Goal: Information Seeking & Learning: Check status

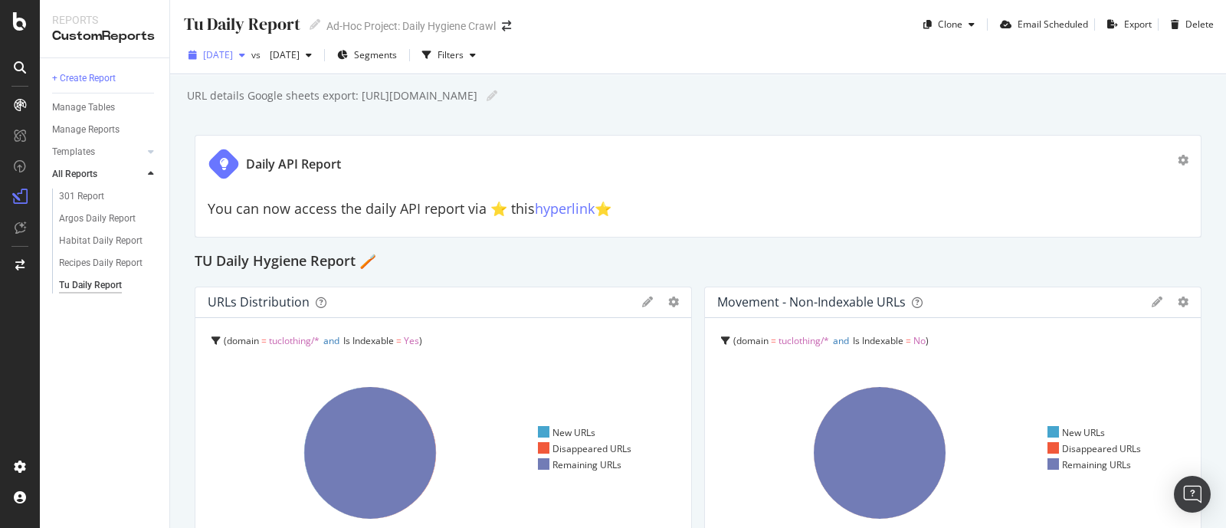
click at [251, 67] on button "2025 Aug. 21st" at bounding box center [216, 55] width 69 height 25
click at [251, 56] on div "button" at bounding box center [242, 55] width 18 height 9
click at [176, 338] on div "Tu Daily Report Tu Daily Report Ad-Hoc Project: Daily Hygiene Crawl Clone Email…" at bounding box center [698, 264] width 1056 height 528
click at [95, 216] on div "Argos Daily Report" at bounding box center [97, 219] width 77 height 16
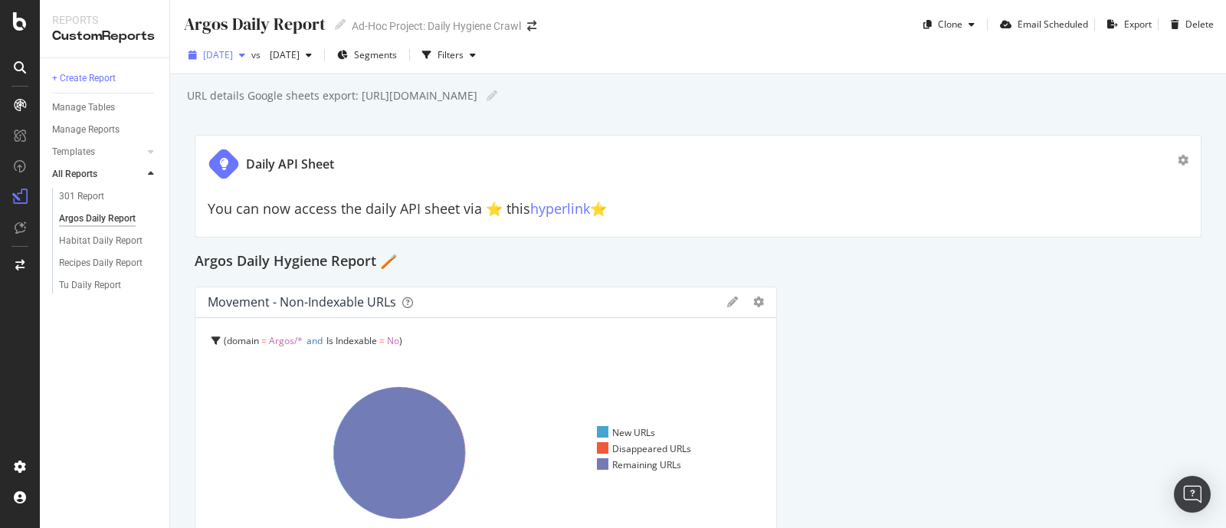
click at [233, 55] on span "[DATE]" at bounding box center [218, 54] width 30 height 13
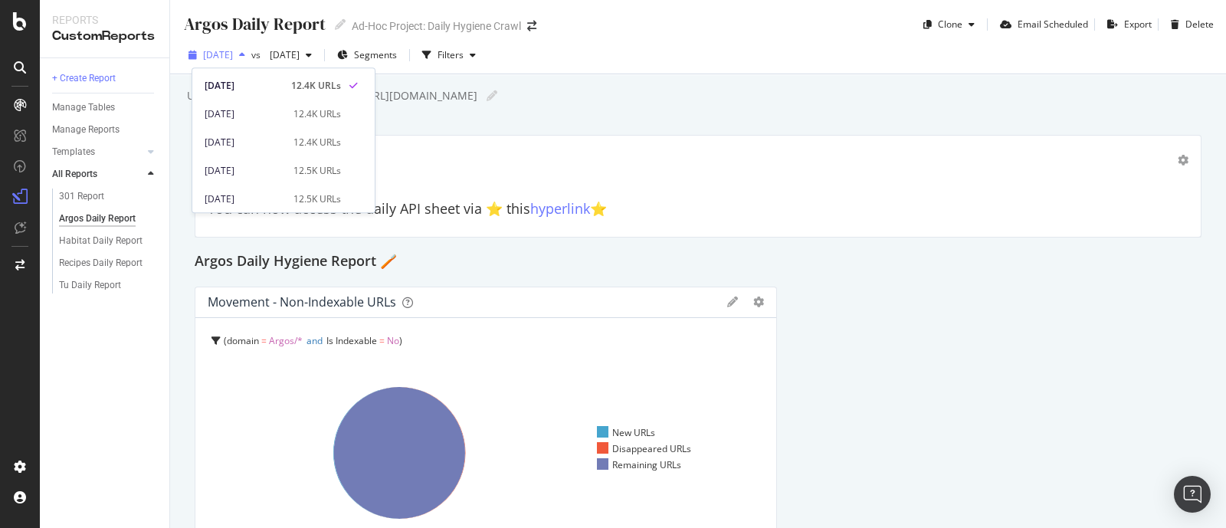
click at [233, 55] on span "[DATE]" at bounding box center [218, 54] width 30 height 13
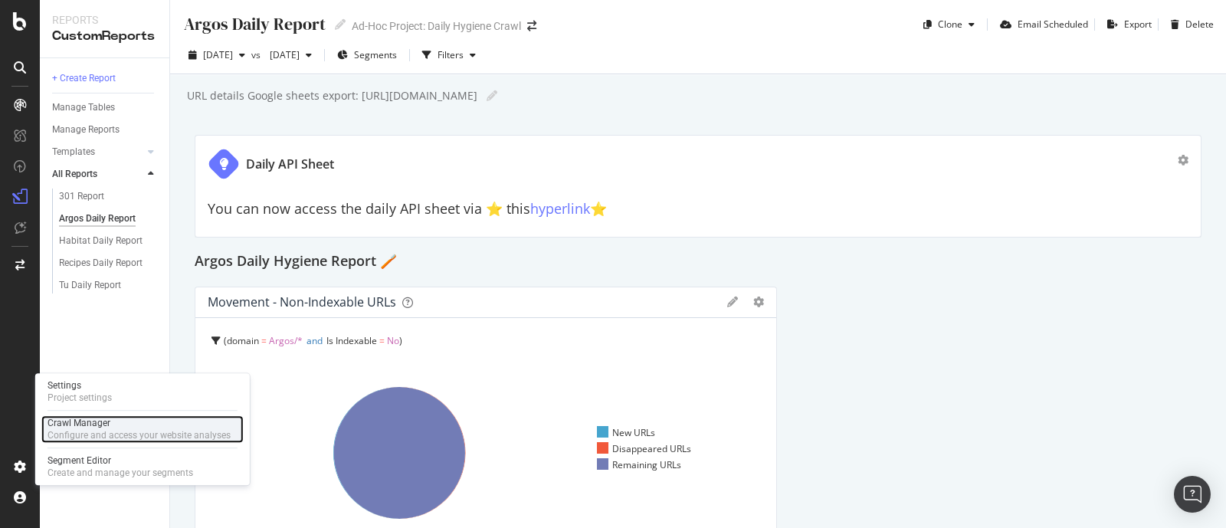
click at [81, 423] on div "Crawl Manager" at bounding box center [139, 423] width 183 height 12
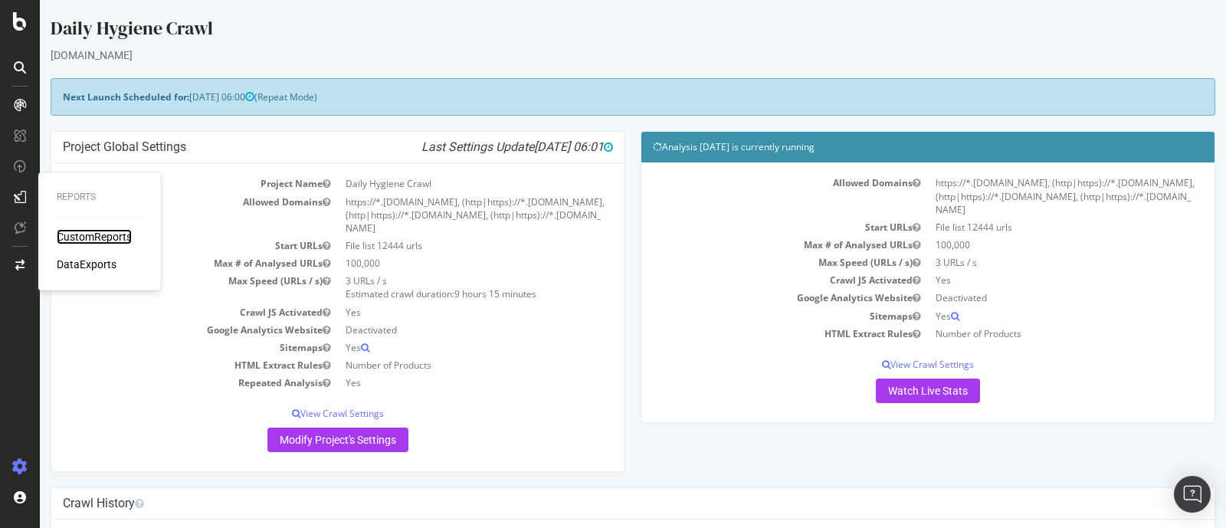
click at [82, 237] on div "CustomReports" at bounding box center [94, 236] width 75 height 15
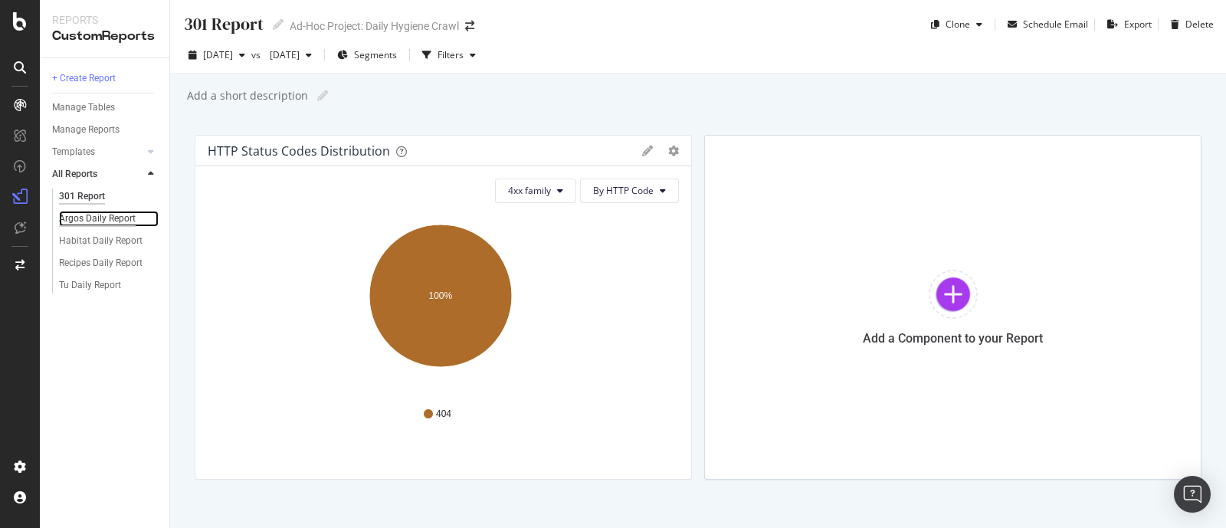
click at [99, 218] on div "Argos Daily Report" at bounding box center [97, 219] width 77 height 16
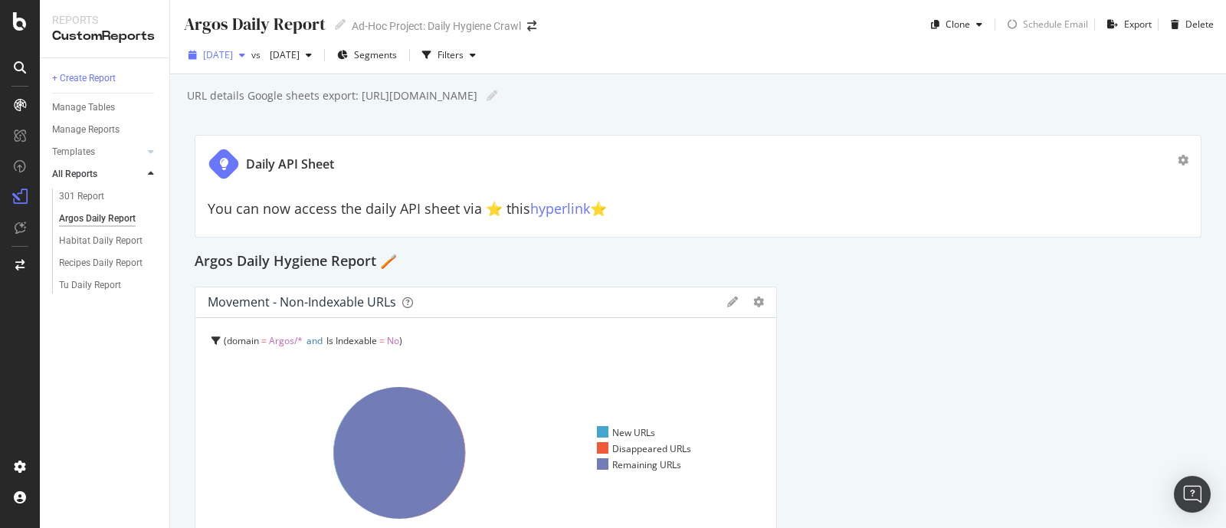
click at [233, 60] on span "[DATE]" at bounding box center [218, 54] width 30 height 13
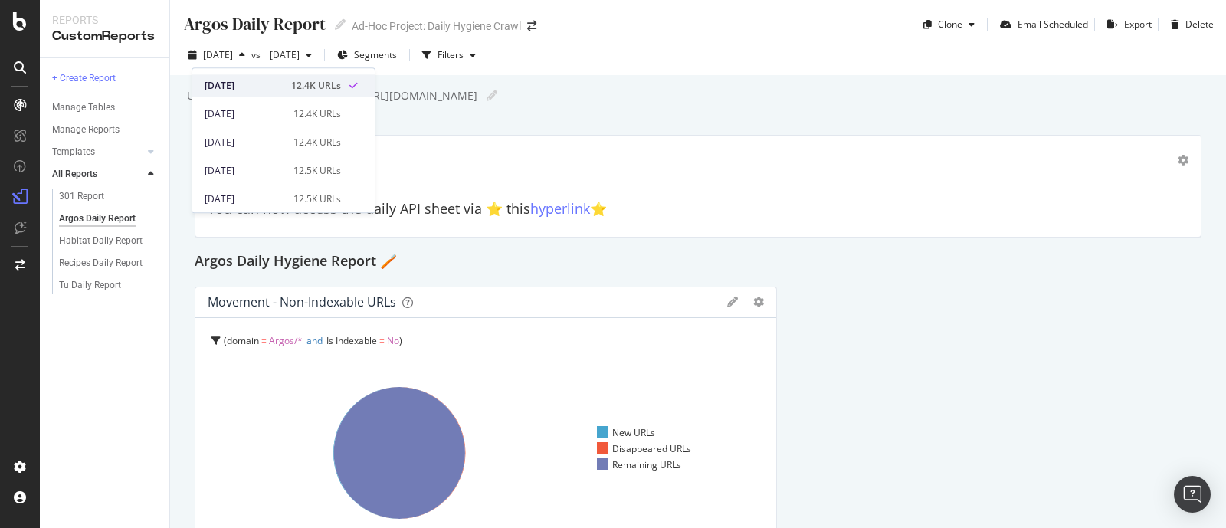
click at [265, 85] on div "[DATE]" at bounding box center [243, 86] width 77 height 14
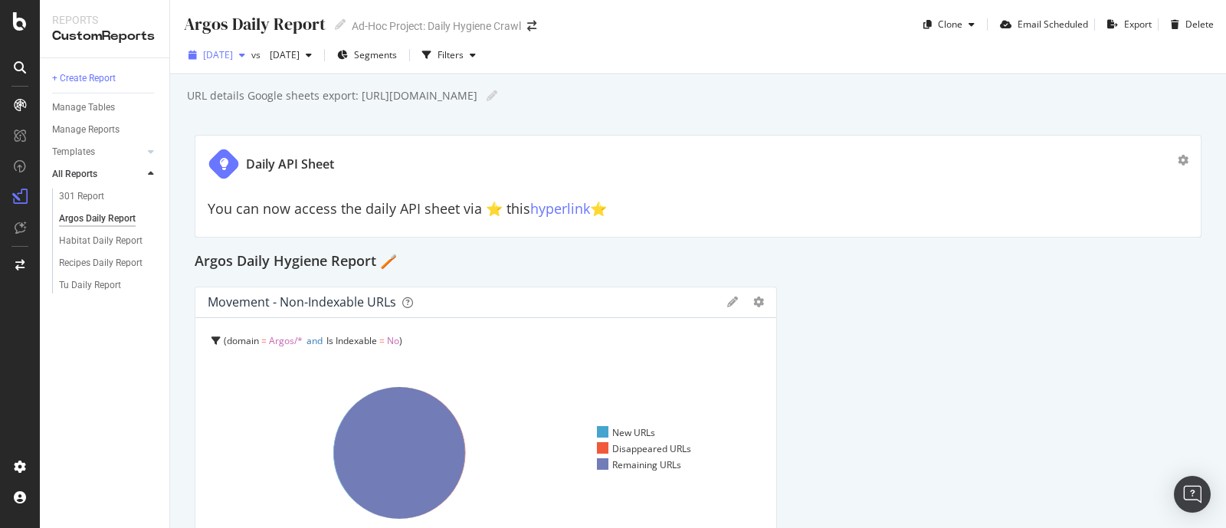
click at [251, 67] on button "[DATE]" at bounding box center [216, 55] width 69 height 25
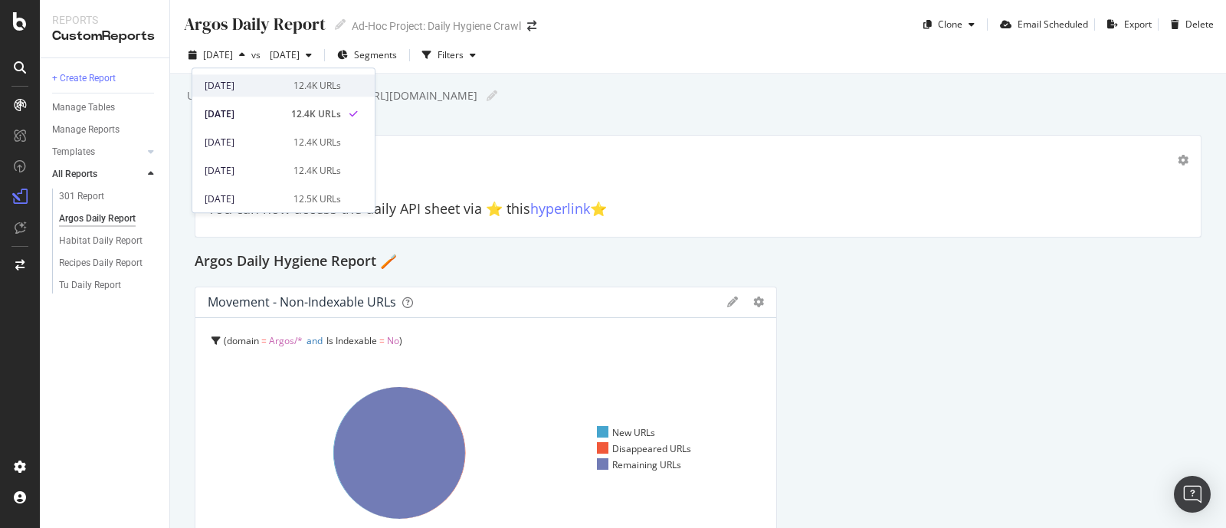
click at [254, 79] on div "2025 Aug. 22nd" at bounding box center [245, 86] width 80 height 14
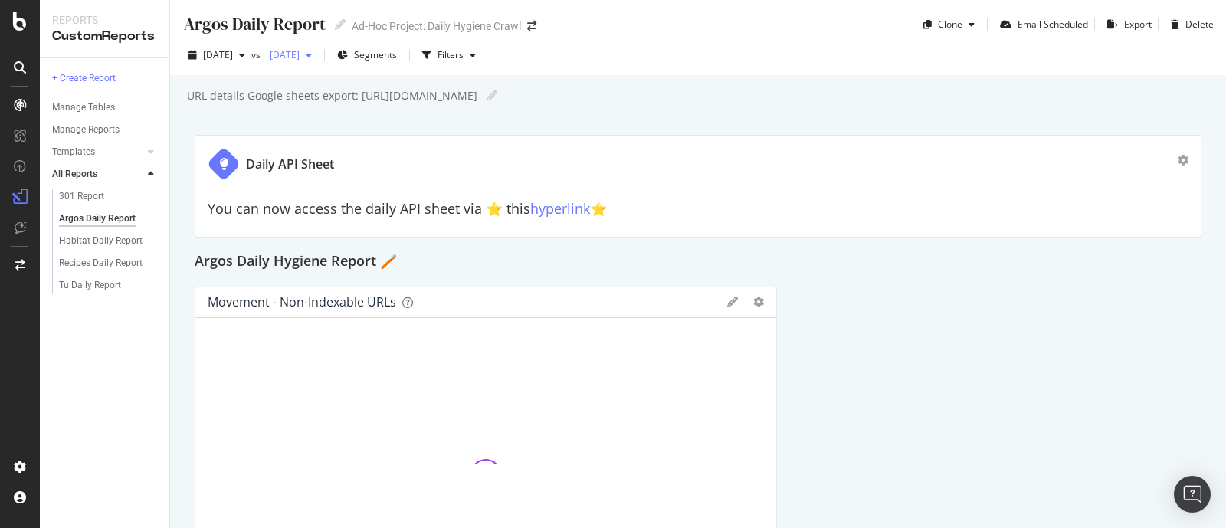
click at [300, 58] on span "[DATE]" at bounding box center [282, 54] width 36 height 13
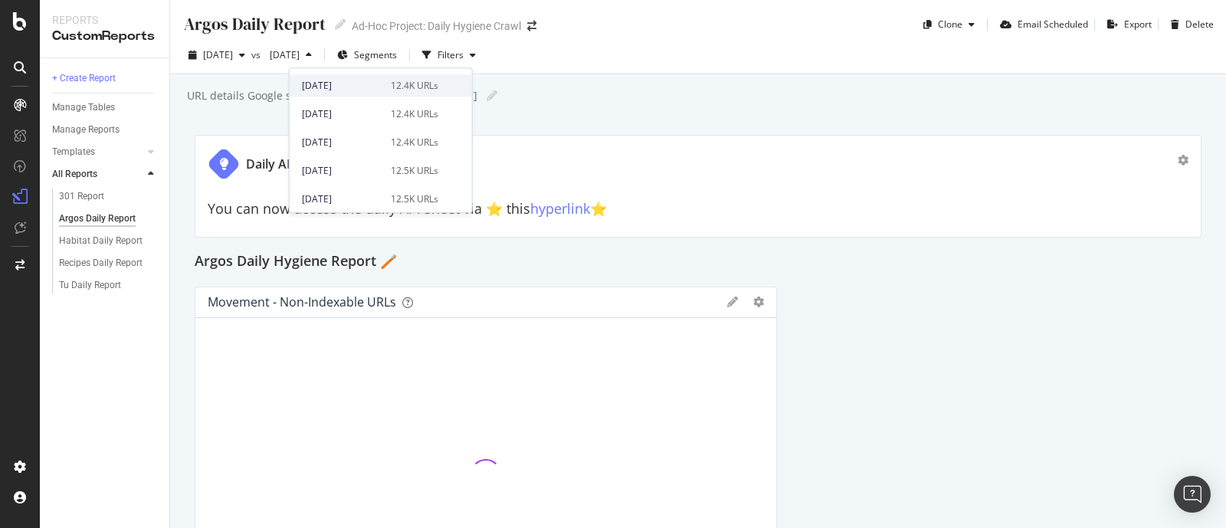
click at [363, 86] on div "[DATE]" at bounding box center [342, 86] width 80 height 14
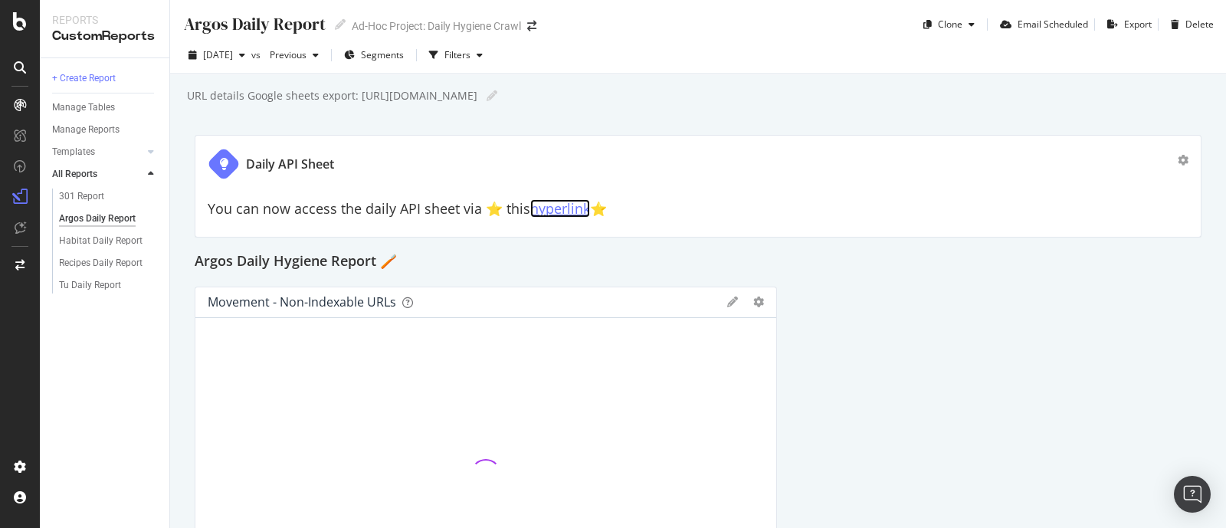
click at [569, 203] on link "hyperlink" at bounding box center [560, 208] width 60 height 18
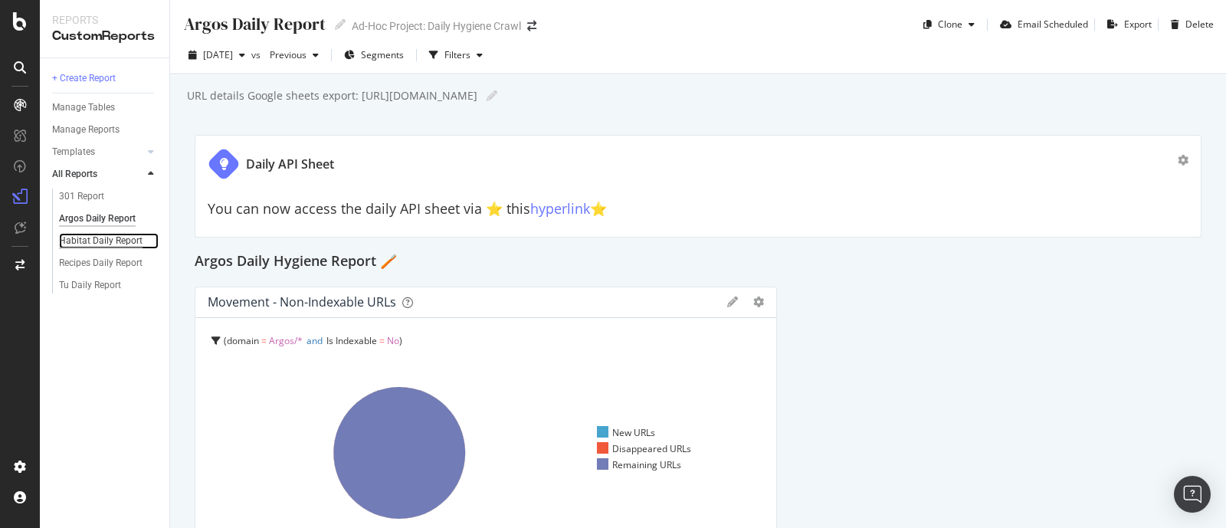
click at [109, 239] on div "Habitat Daily Report" at bounding box center [101, 241] width 84 height 16
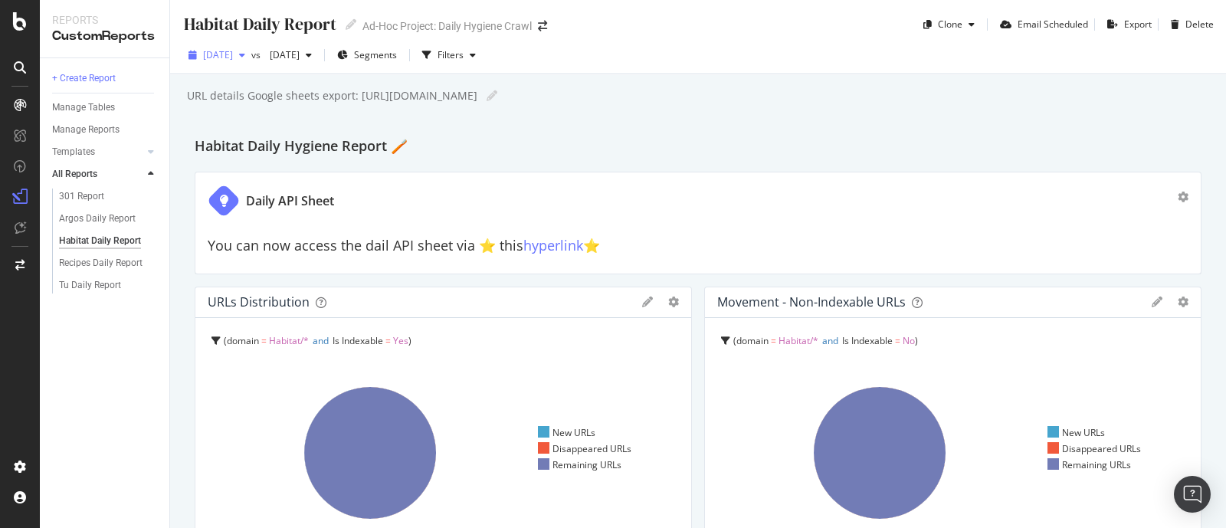
click at [233, 57] on span "[DATE]" at bounding box center [218, 54] width 30 height 13
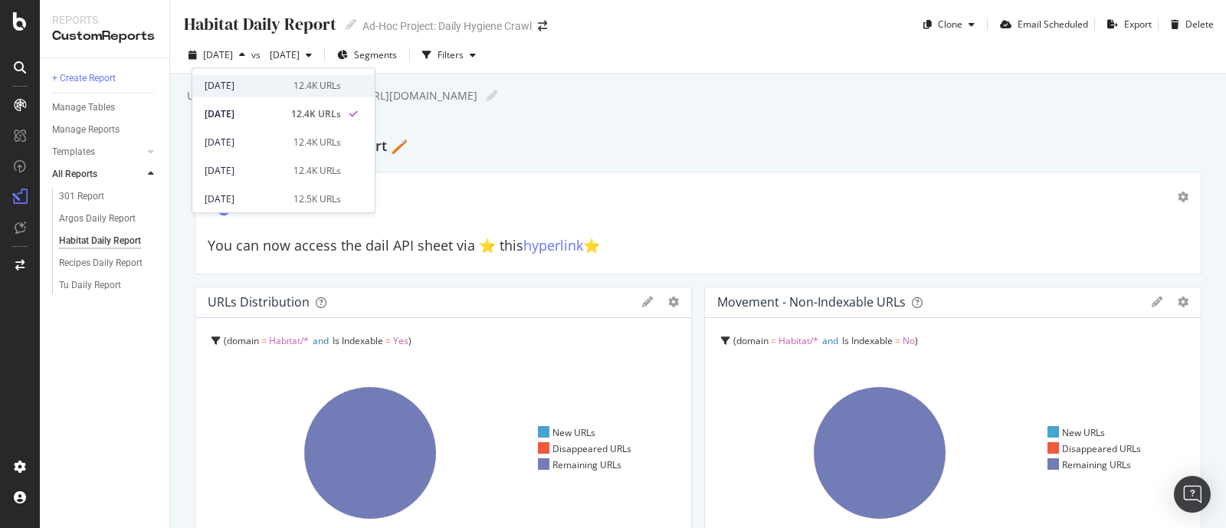
click at [257, 79] on div "2025 Aug. 22nd" at bounding box center [245, 86] width 80 height 14
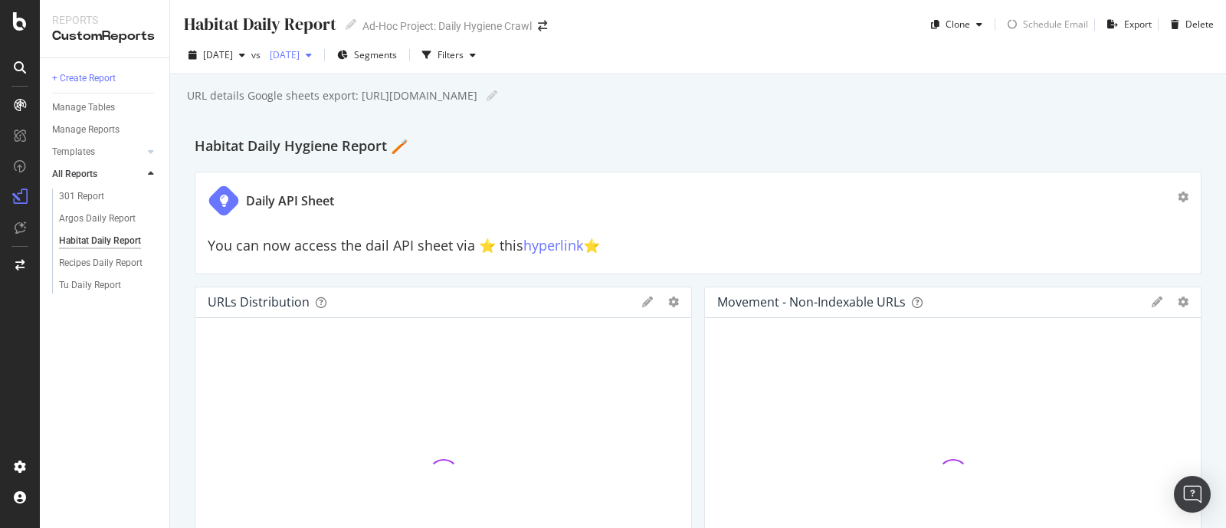
click at [300, 52] on span "[DATE]" at bounding box center [282, 54] width 36 height 13
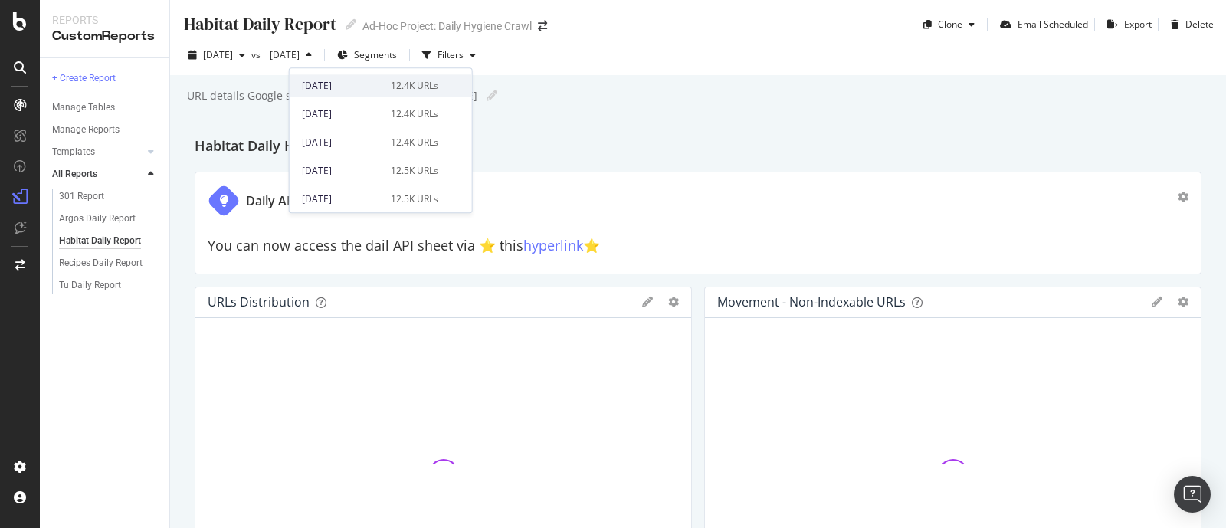
click at [334, 84] on div "[DATE]" at bounding box center [342, 86] width 80 height 14
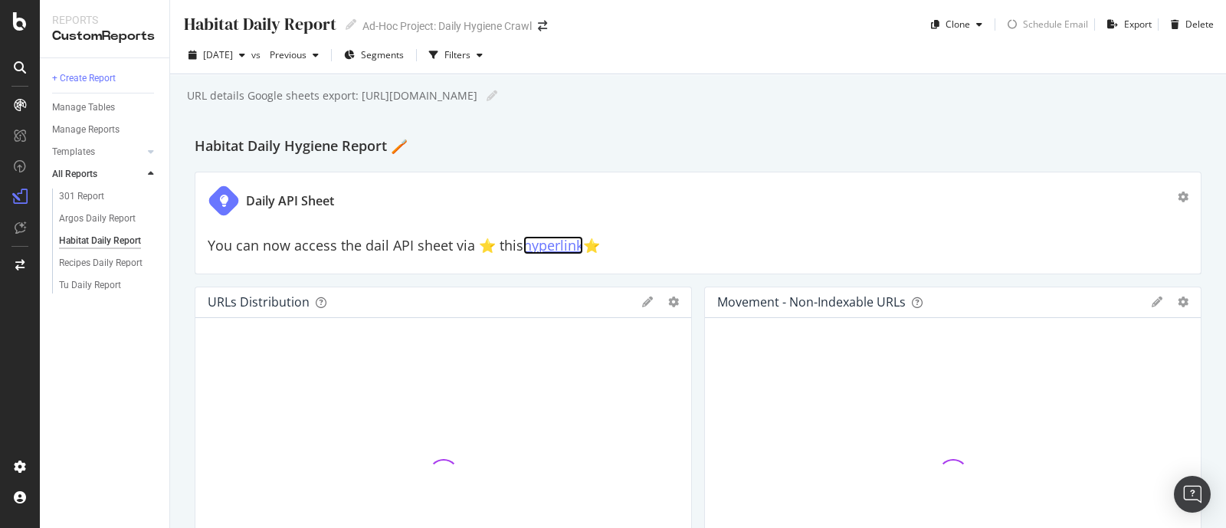
click at [571, 241] on link "hyperlink" at bounding box center [553, 245] width 60 height 18
click at [88, 281] on div "Tu Daily Report" at bounding box center [90, 285] width 62 height 16
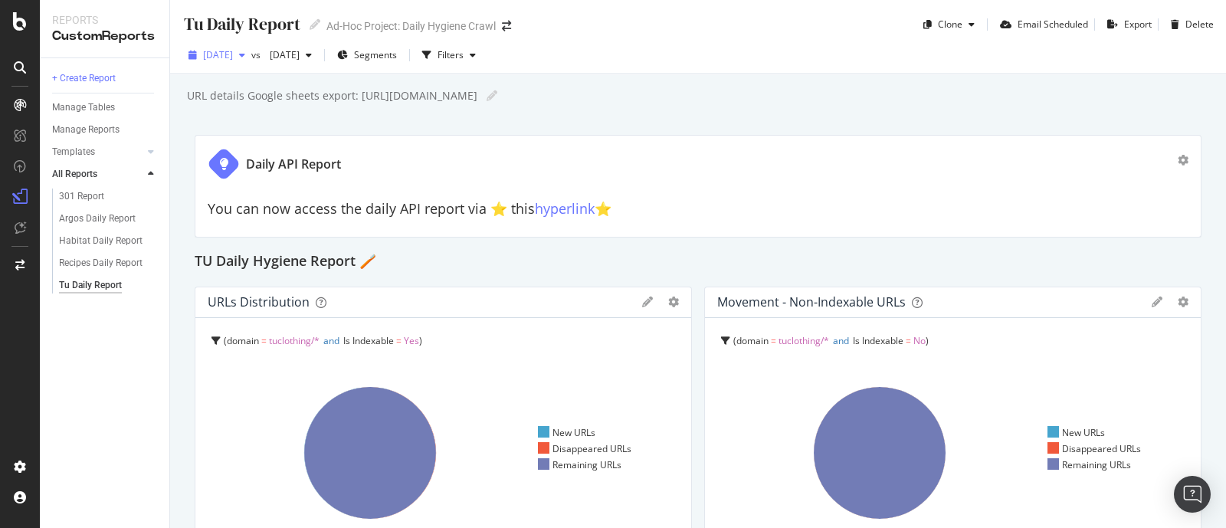
click at [233, 59] on span "[DATE]" at bounding box center [218, 54] width 30 height 13
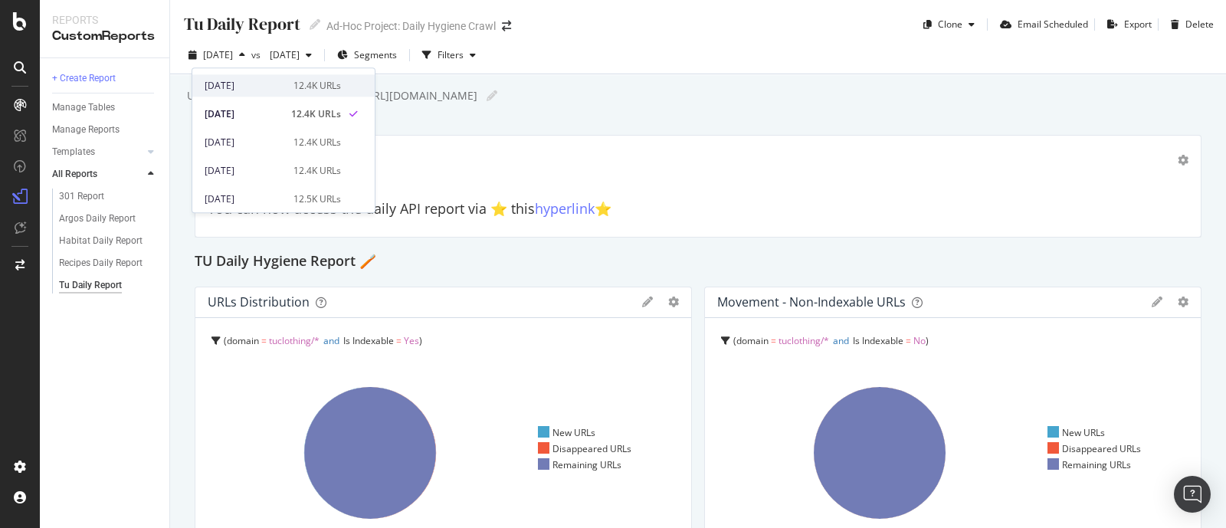
click at [257, 83] on div "2025 Aug. 22nd" at bounding box center [245, 86] width 80 height 14
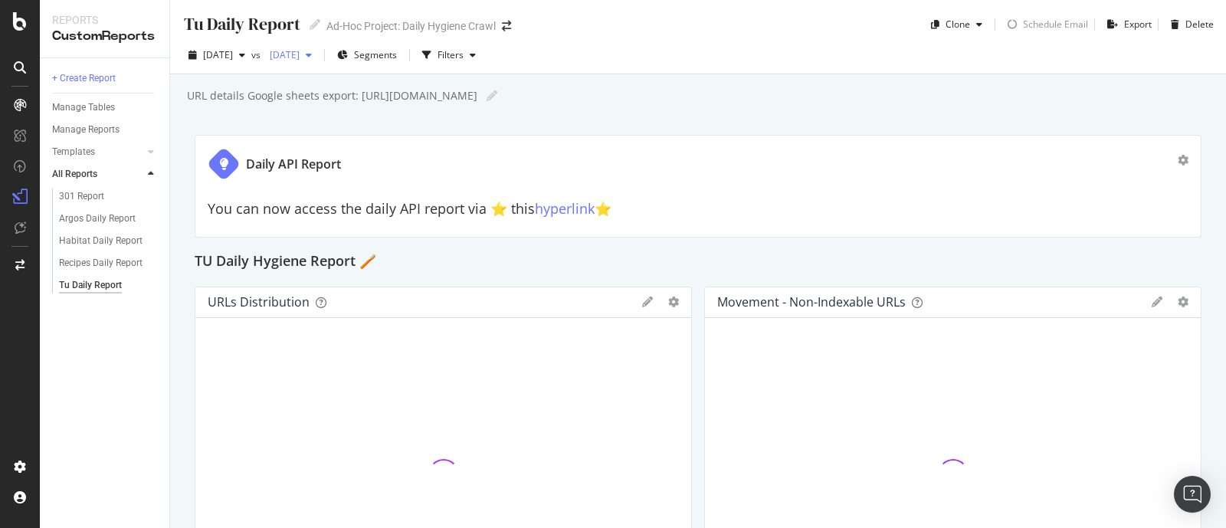
click at [318, 55] on div "button" at bounding box center [309, 55] width 18 height 9
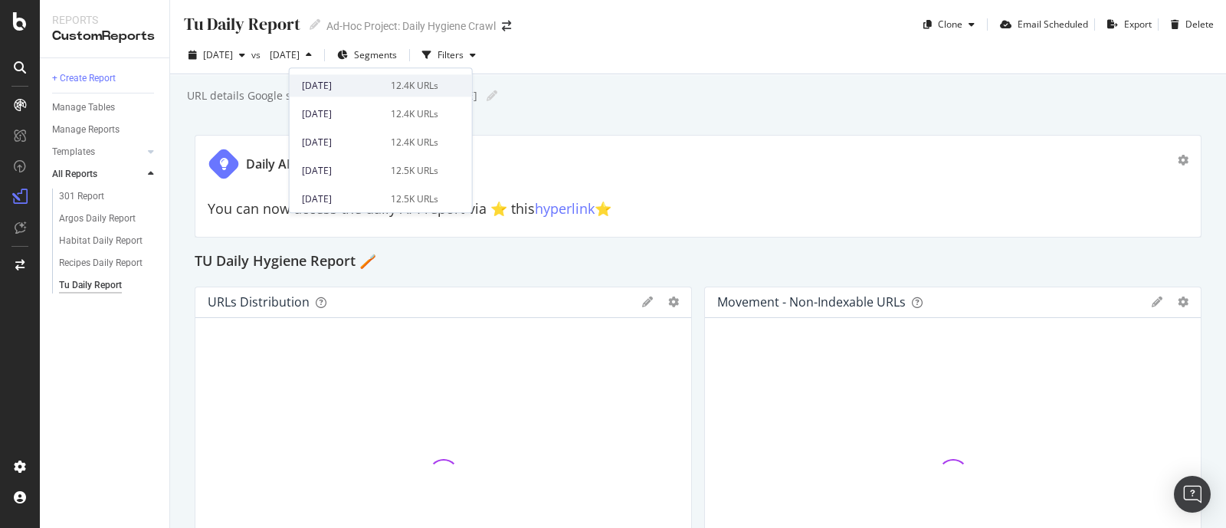
click at [351, 95] on div "2025 Aug. 21st 12.4K URLs" at bounding box center [381, 85] width 182 height 22
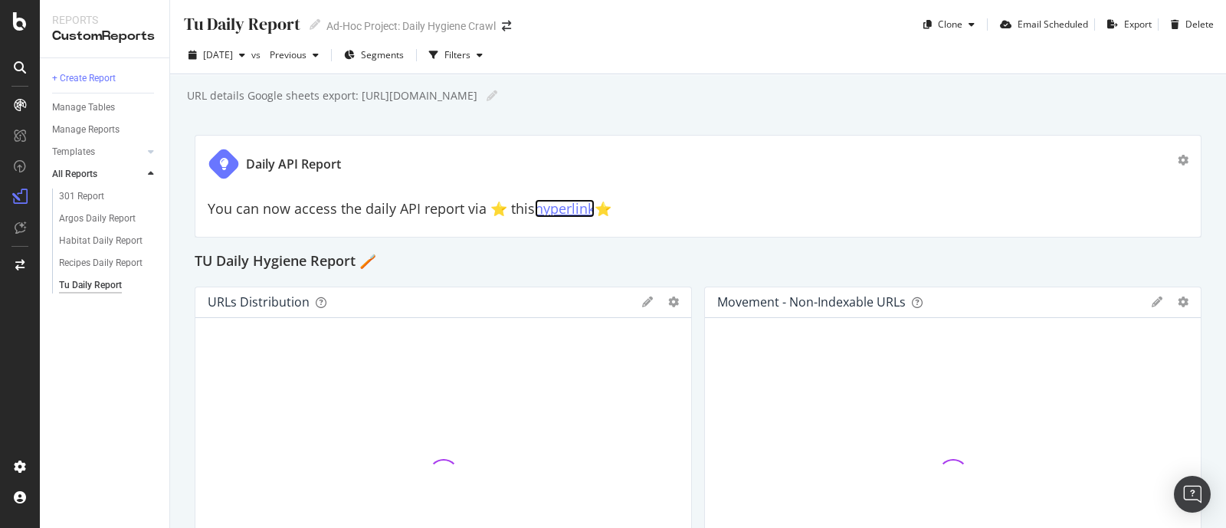
click at [578, 211] on link "hyperlink" at bounding box center [565, 208] width 60 height 18
